Goal: Information Seeking & Learning: Learn about a topic

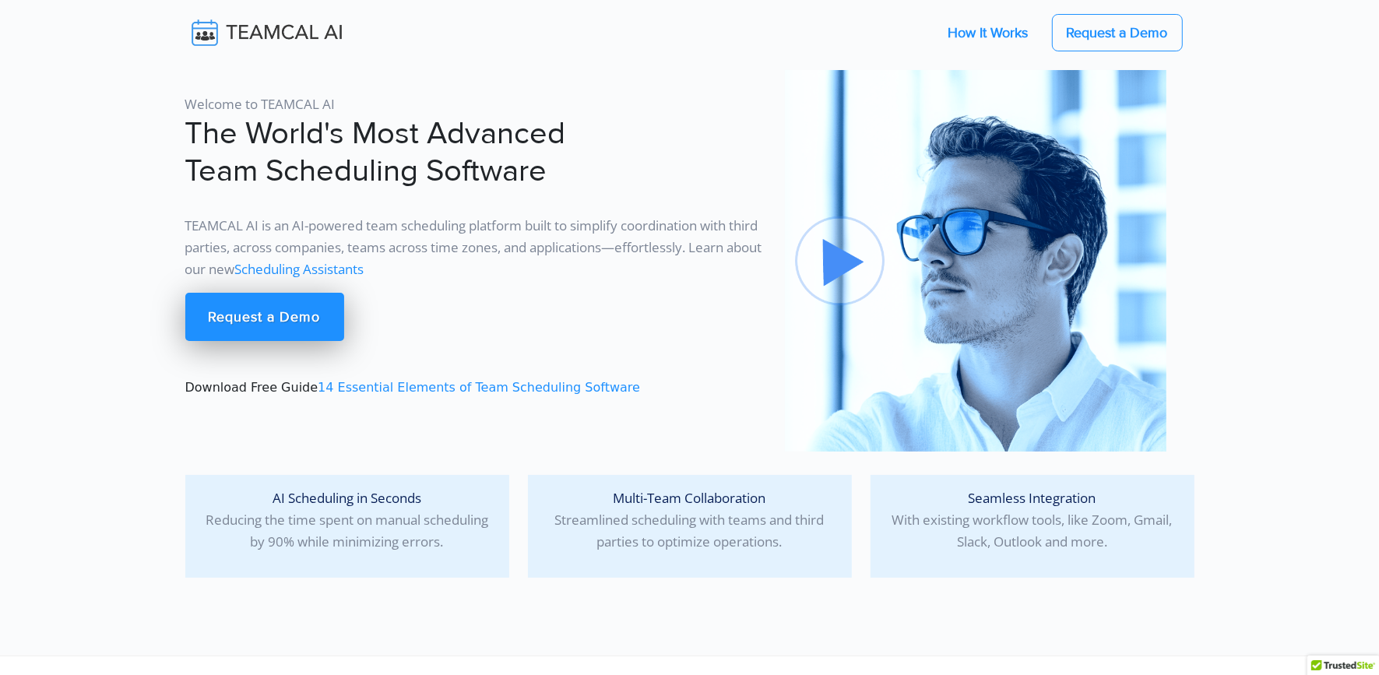
click at [992, 29] on link "How It Works" at bounding box center [988, 32] width 111 height 33
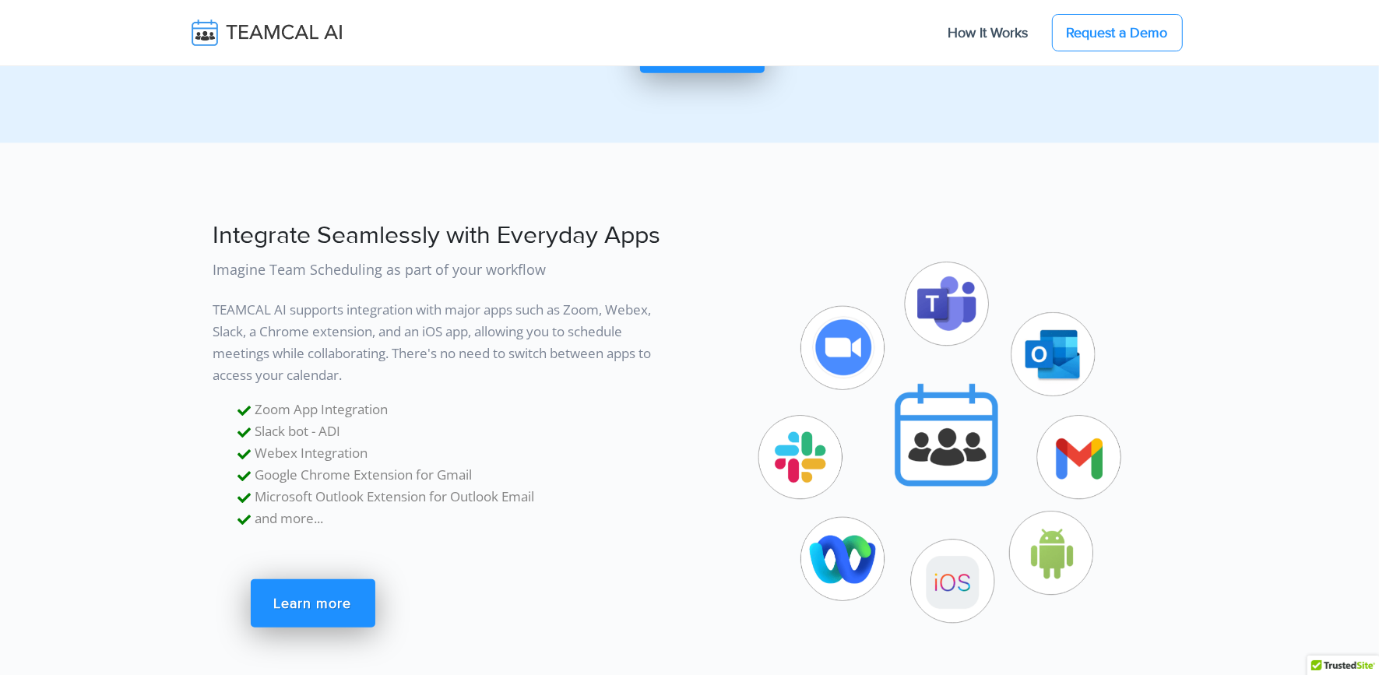
scroll to position [6816, 0]
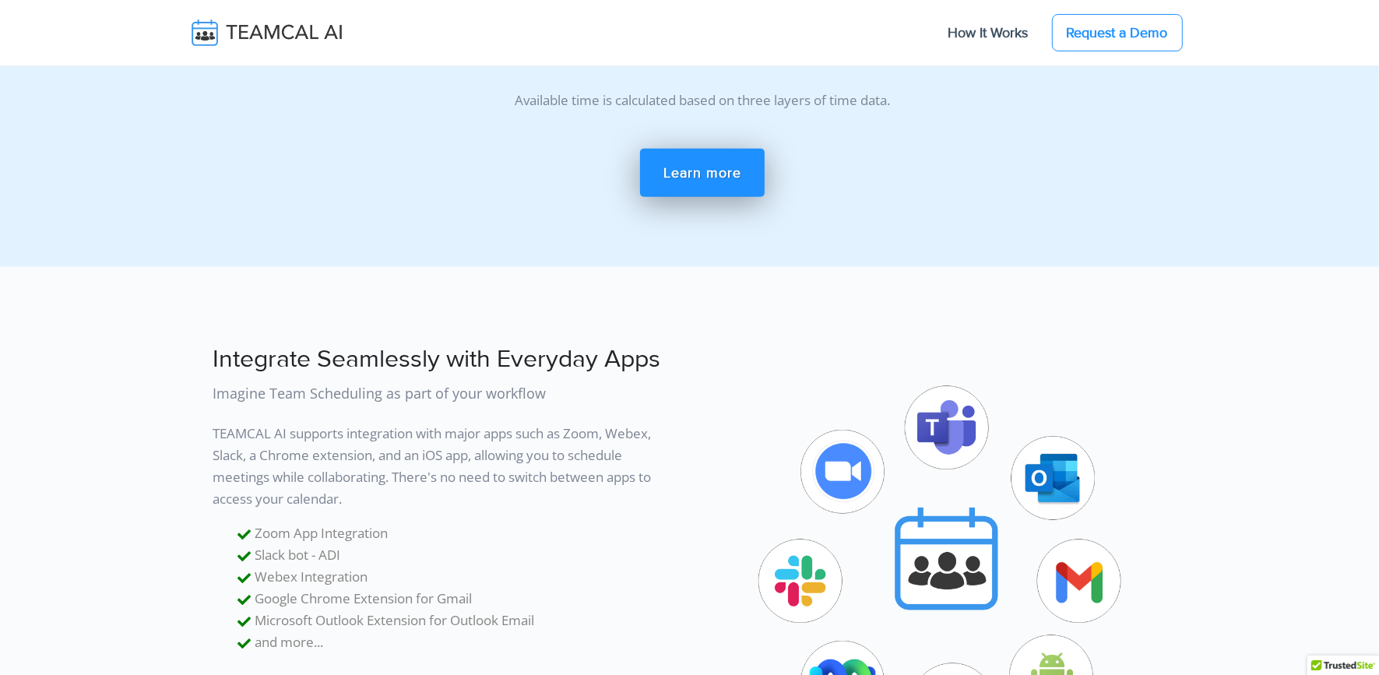
click at [270, 27] on img at bounding box center [277, 32] width 185 height 33
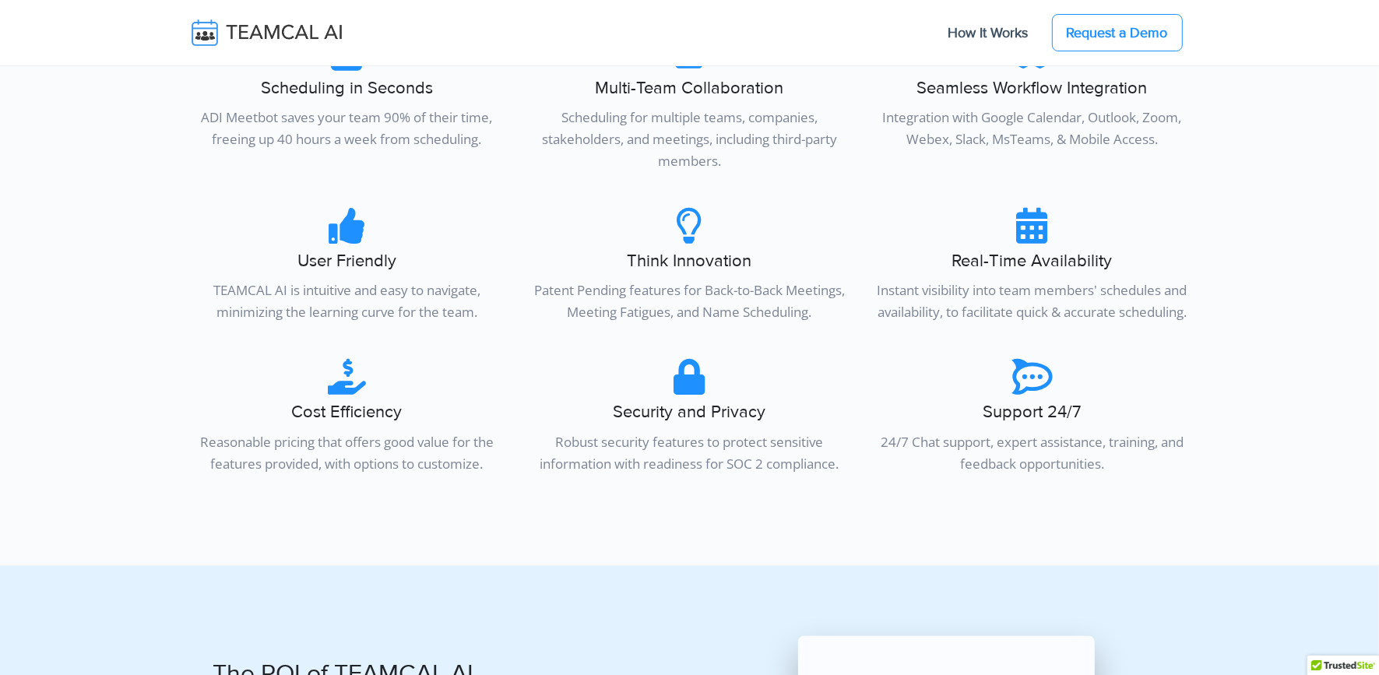
scroll to position [7624, 0]
